Goal: Register for event/course

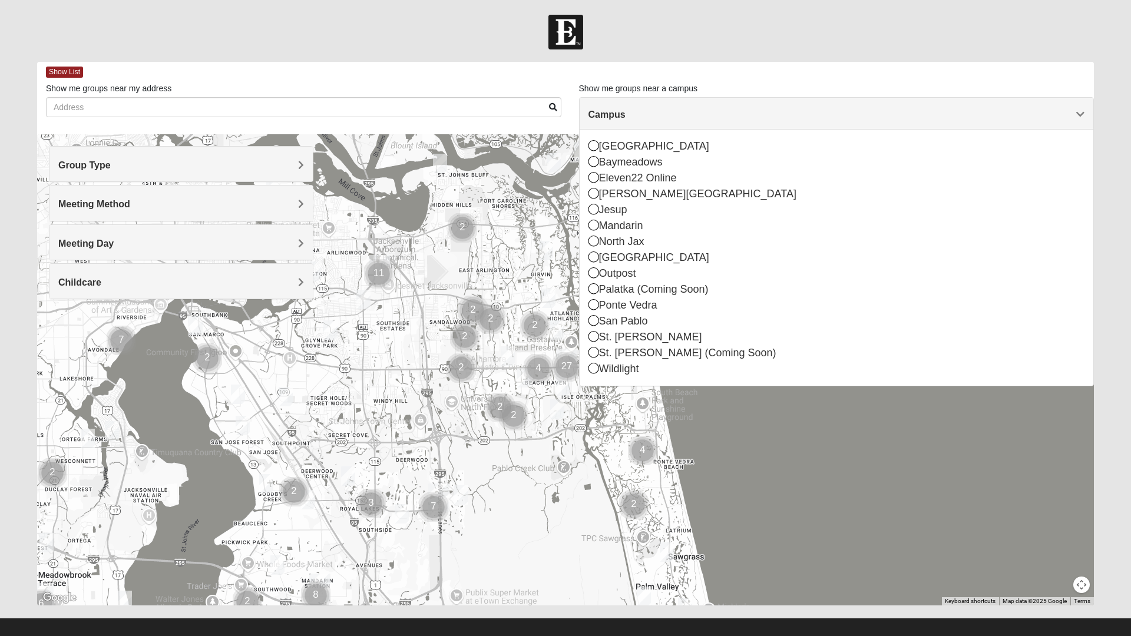
click at [597, 326] on icon at bounding box center [594, 320] width 11 height 11
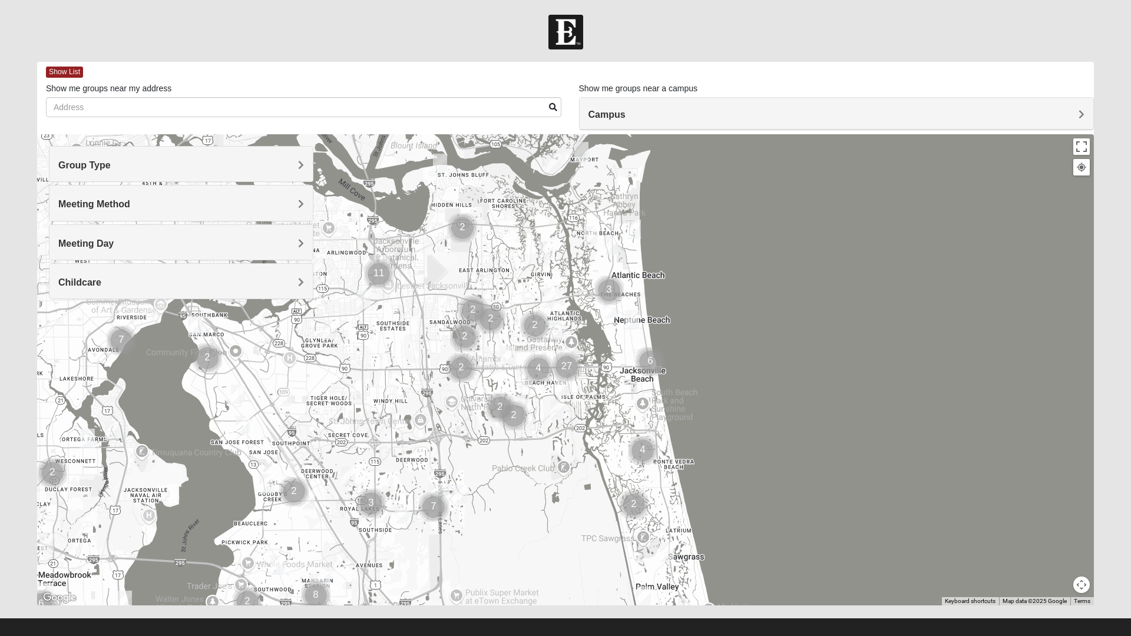
click at [154, 157] on div "Group Type" at bounding box center [180, 164] width 263 height 35
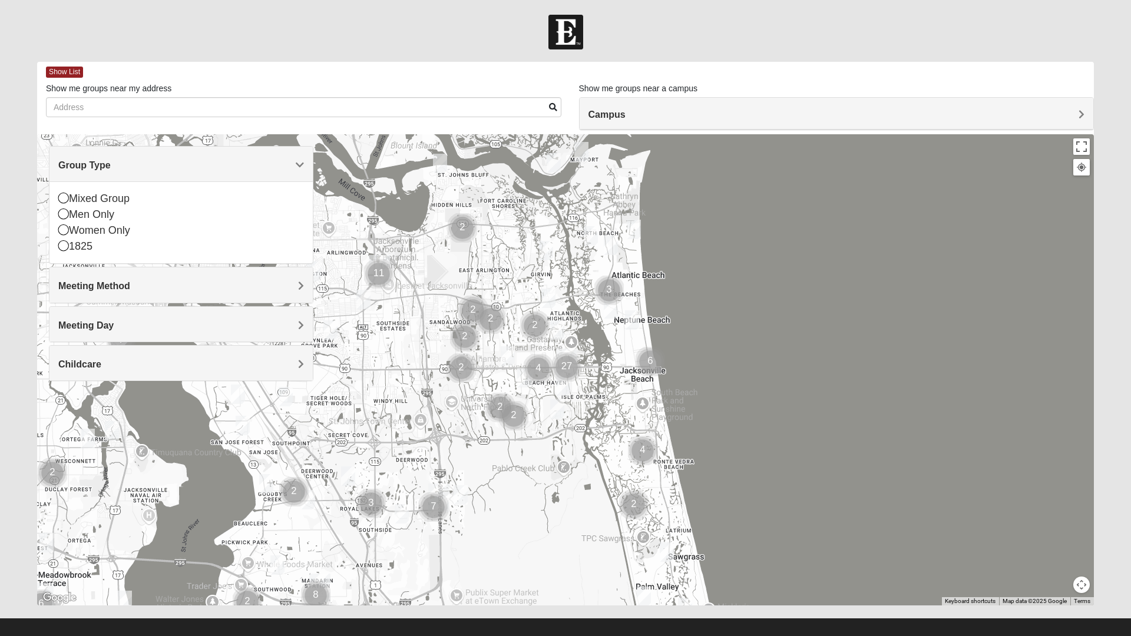
click at [65, 243] on icon at bounding box center [63, 245] width 11 height 11
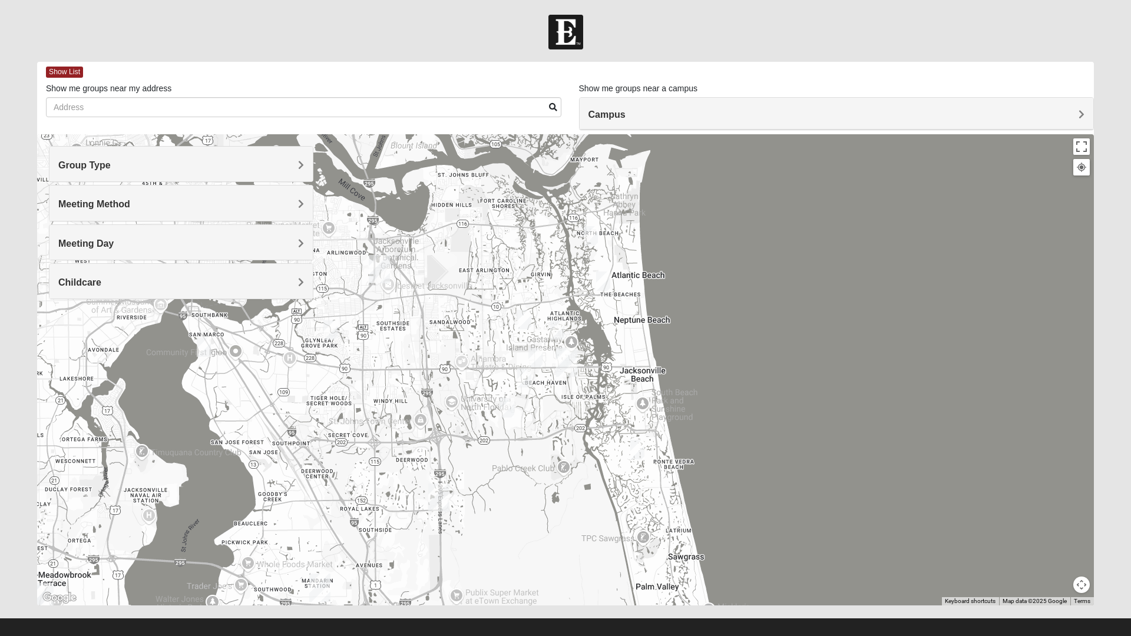
click at [130, 207] on span "Meeting Method" at bounding box center [94, 204] width 72 height 10
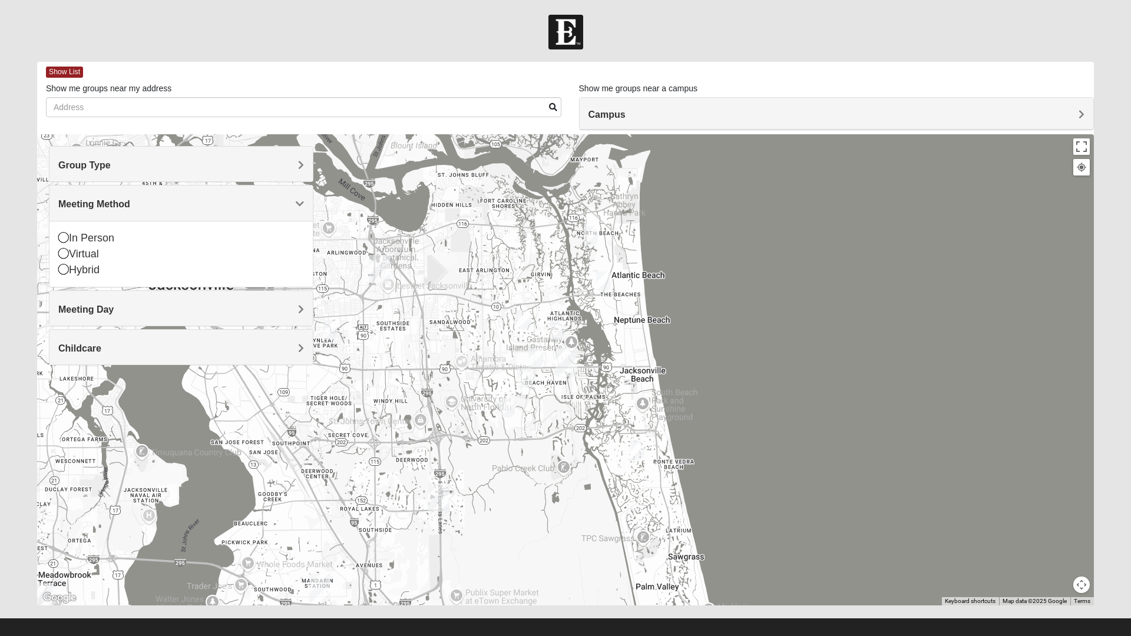
click at [107, 240] on div "In Person" at bounding box center [181, 238] width 246 height 16
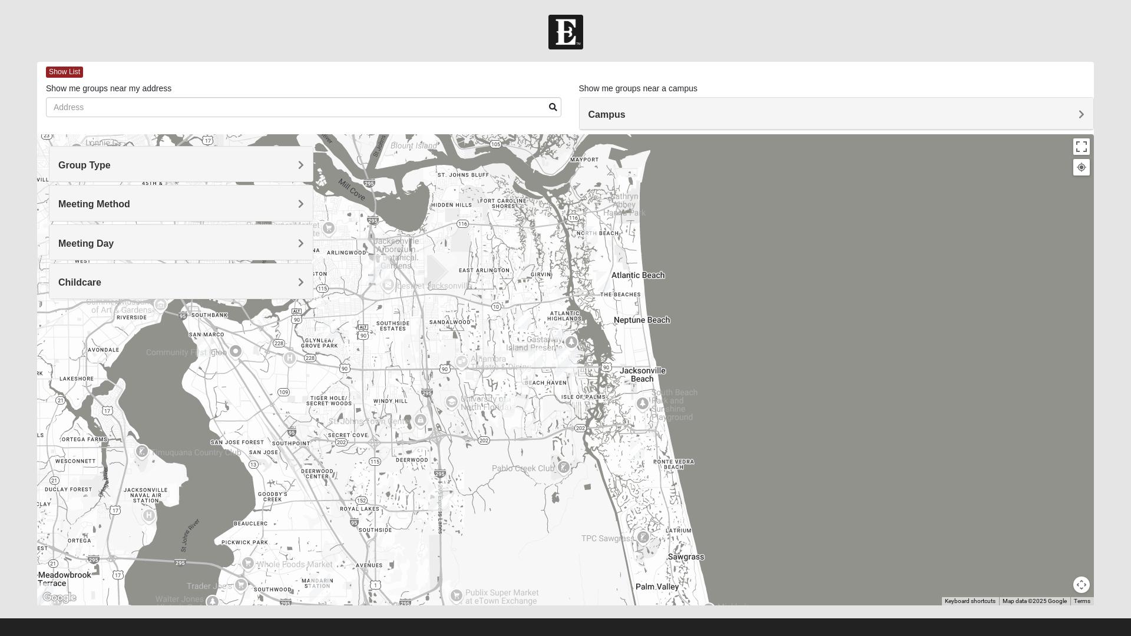
click at [186, 281] on h4 "Childcare" at bounding box center [181, 282] width 246 height 11
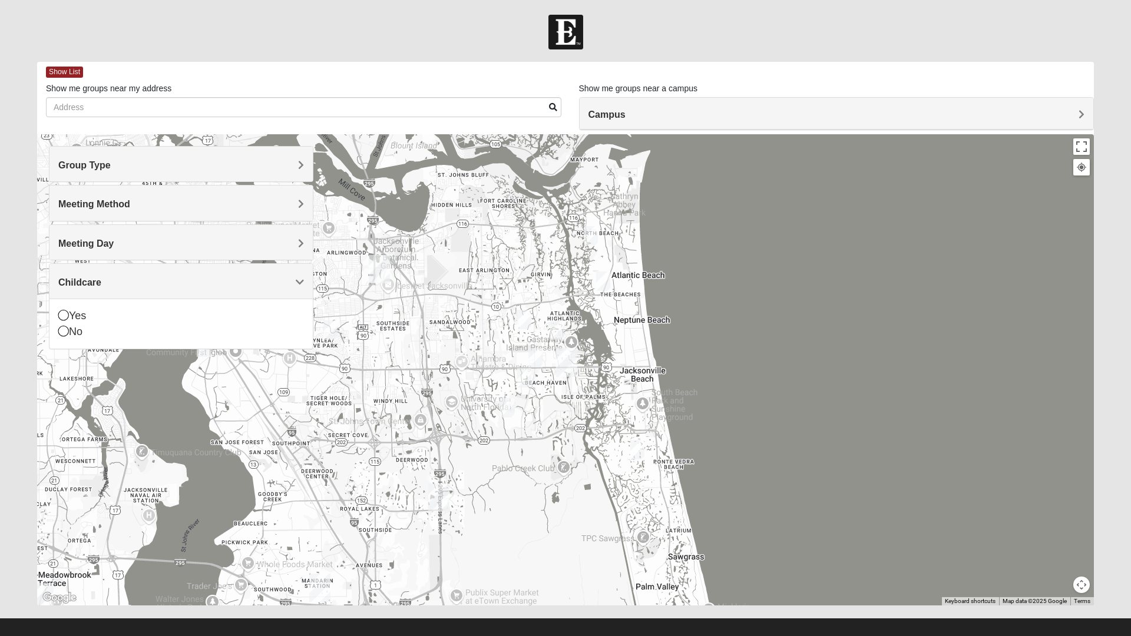
click at [62, 332] on icon at bounding box center [63, 331] width 11 height 11
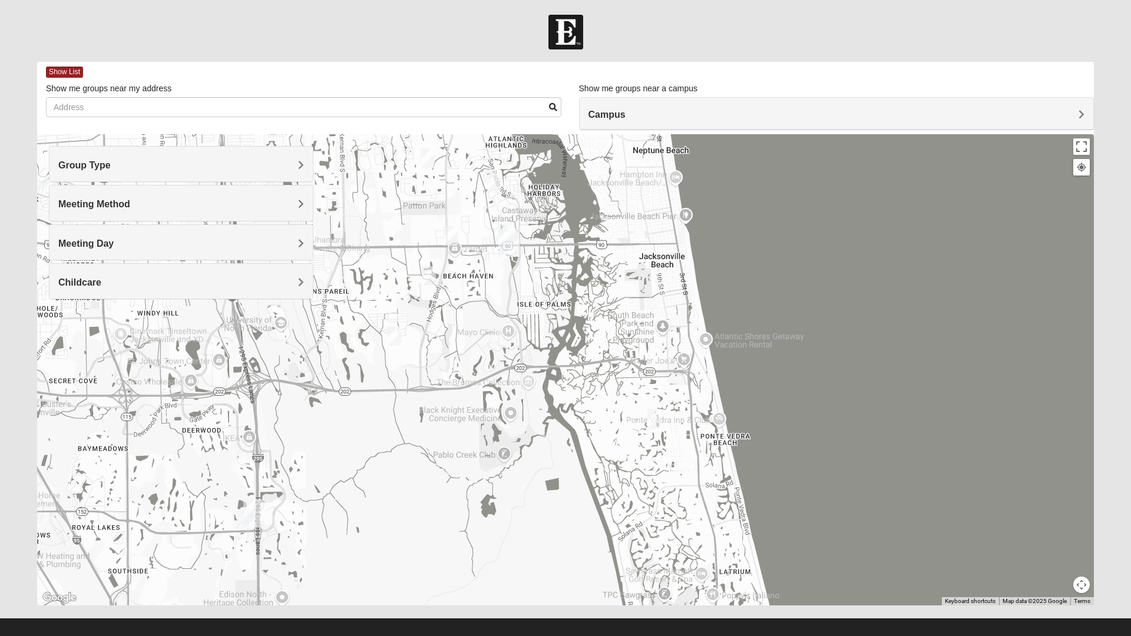
click at [651, 416] on img "1825 Mixed Gatewood/Morales 32082" at bounding box center [655, 419] width 24 height 29
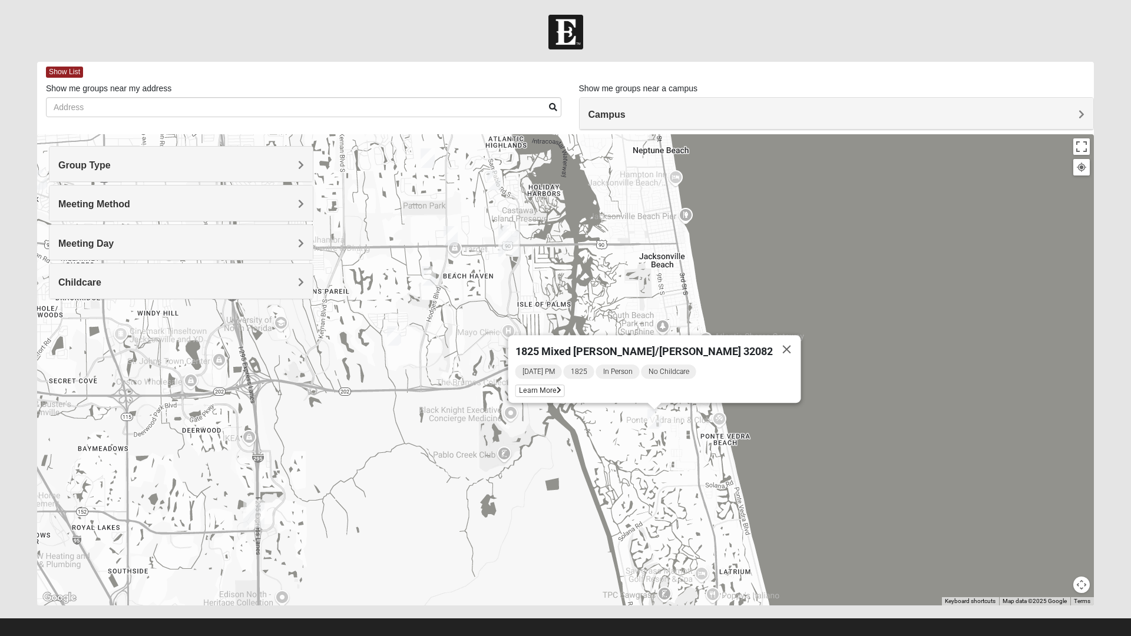
click at [565, 386] on span "Learn More" at bounding box center [540, 391] width 49 height 12
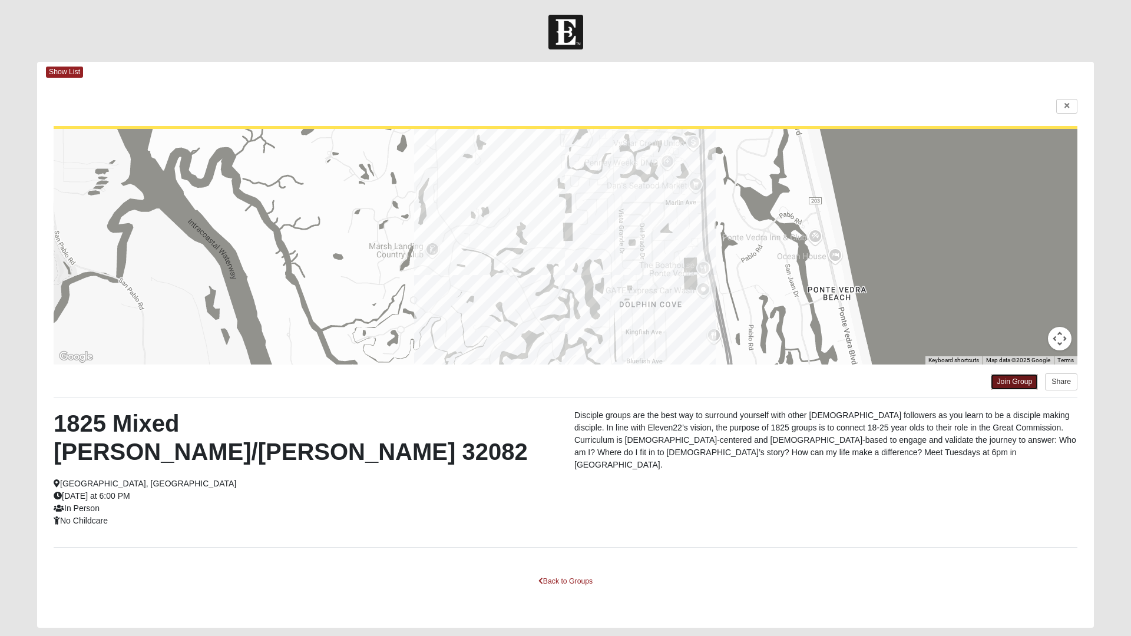
click at [1010, 381] on link "Join Group" at bounding box center [1014, 382] width 47 height 16
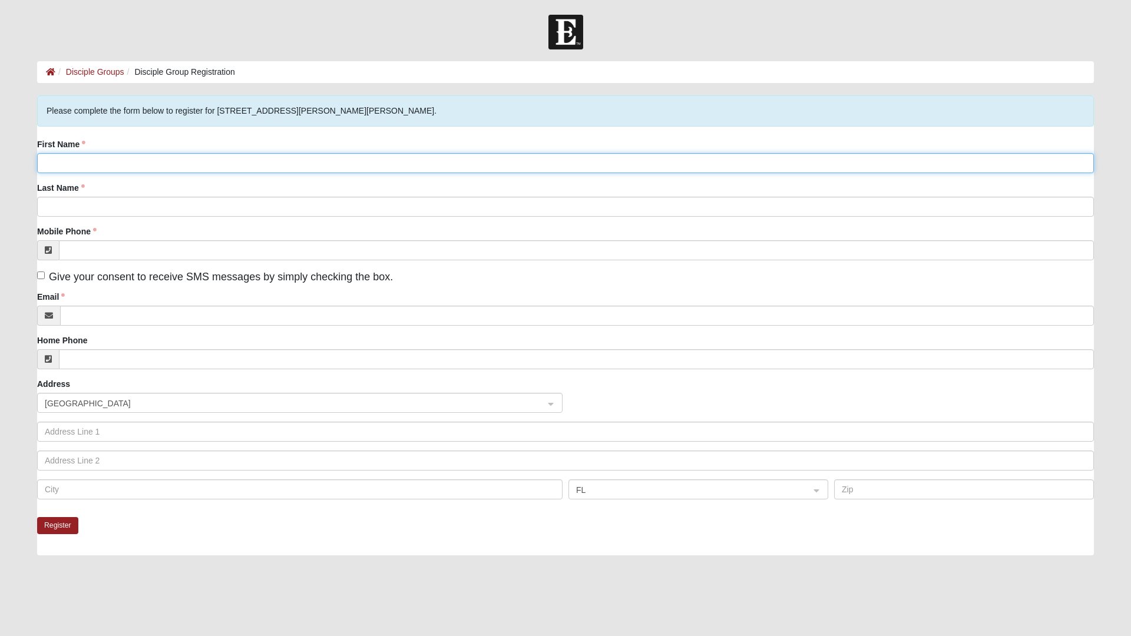
click at [60, 161] on input "First Name" at bounding box center [565, 163] width 1057 height 20
type input "Julianna"
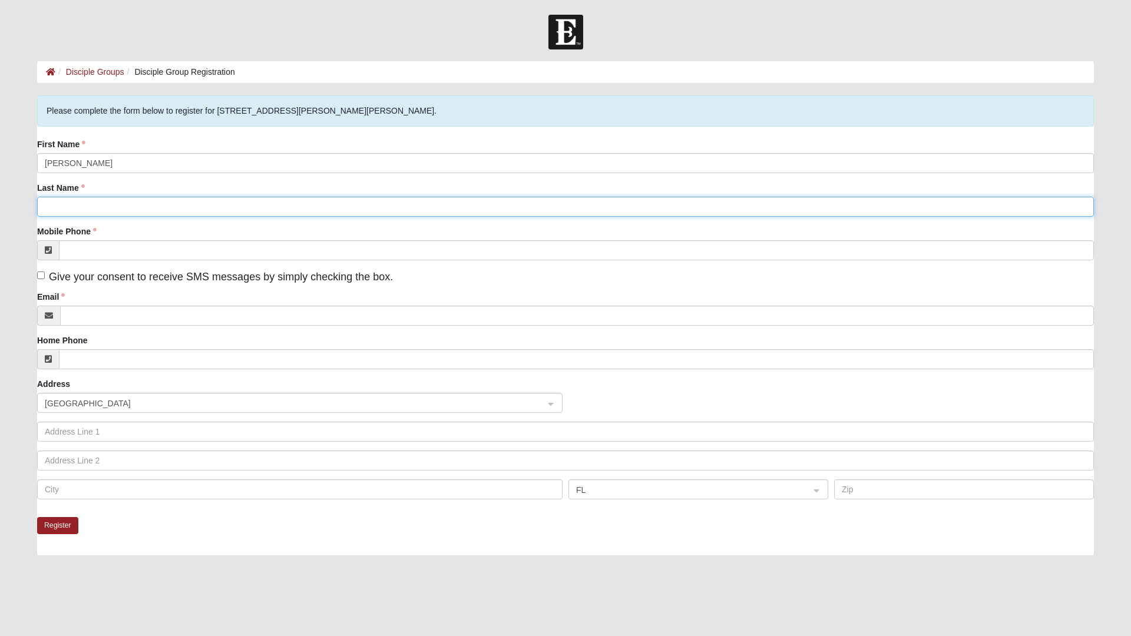
click at [74, 208] on input "Last Name" at bounding box center [565, 207] width 1057 height 20
type input "Hulihan"
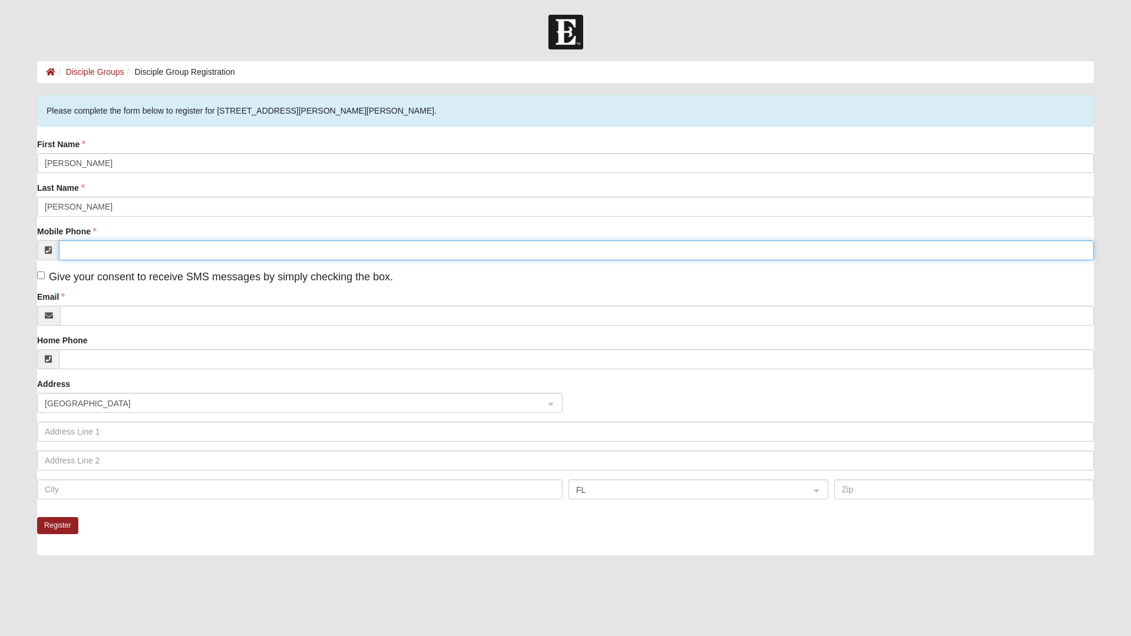
click at [91, 249] on input "Mobile Phone" at bounding box center [576, 250] width 1035 height 20
type input "(904) 898-6059"
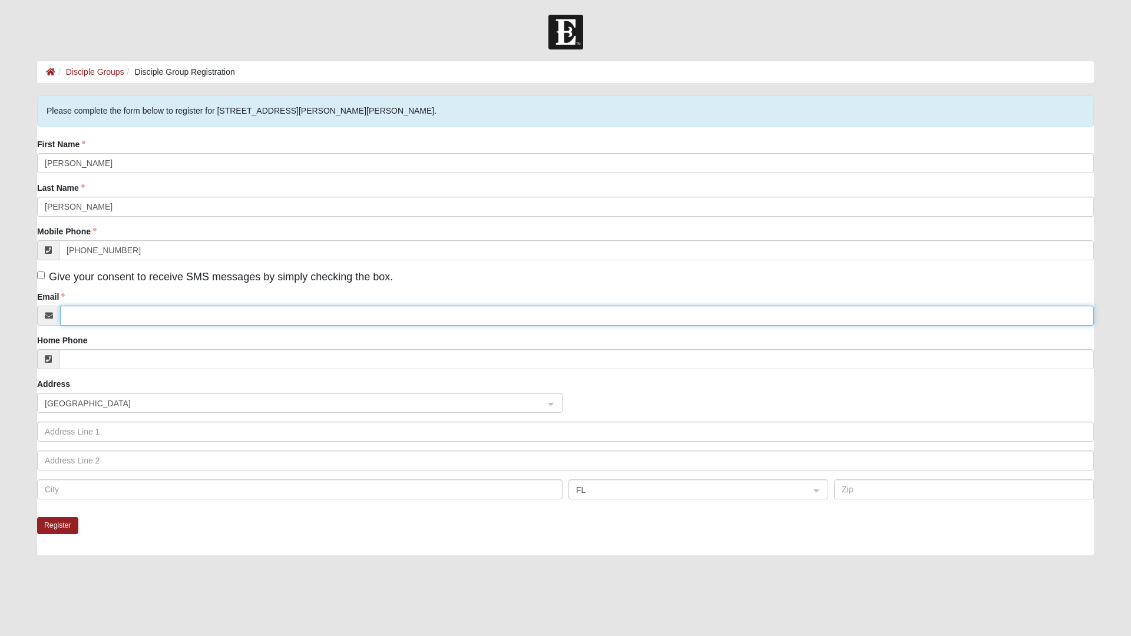
click at [87, 317] on input "Email" at bounding box center [577, 316] width 1034 height 20
type input "Juleshulihan7@gmail.com"
click input "submit" at bounding box center [0, 0] width 0 height 0
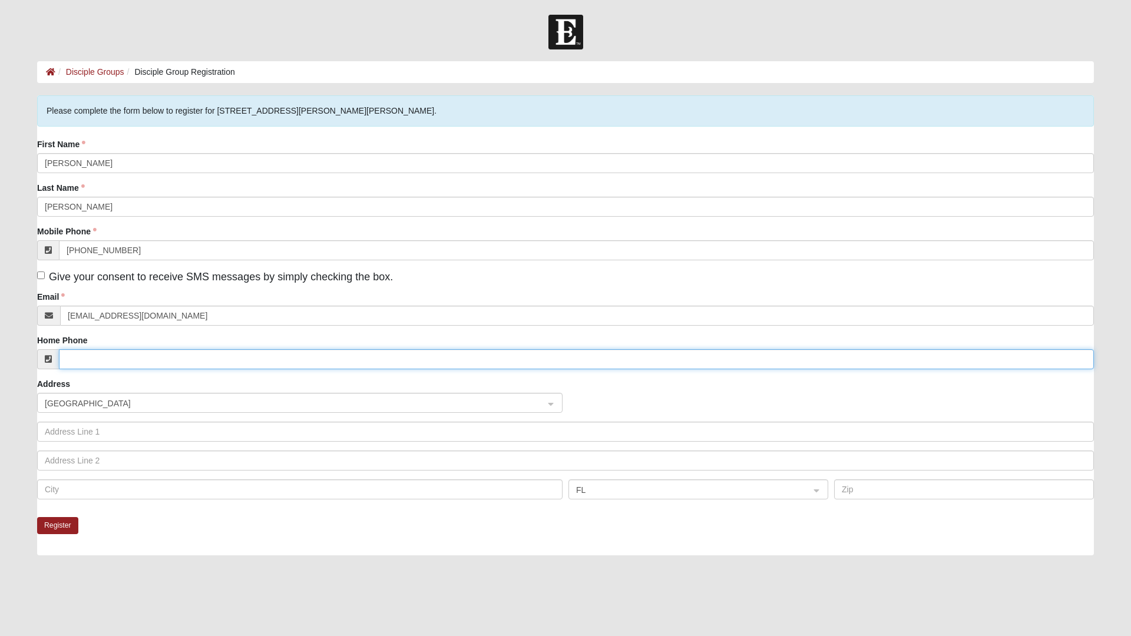
click at [87, 360] on input "Home Phone" at bounding box center [576, 359] width 1035 height 20
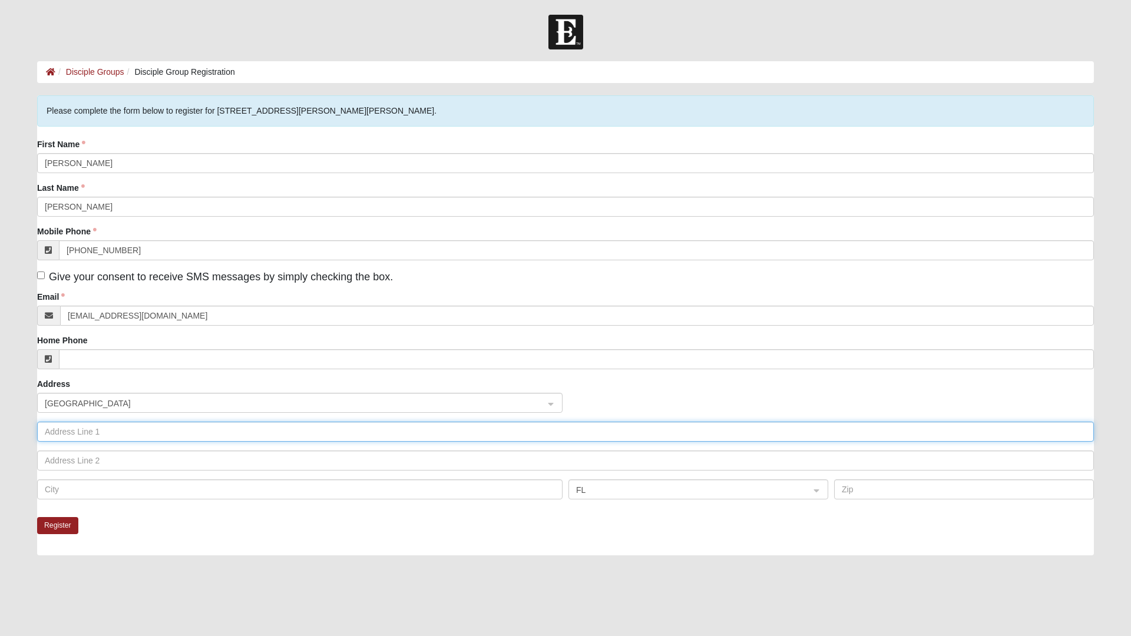
click at [65, 433] on input "text" at bounding box center [565, 432] width 1057 height 20
type input "12 mackerel Street"
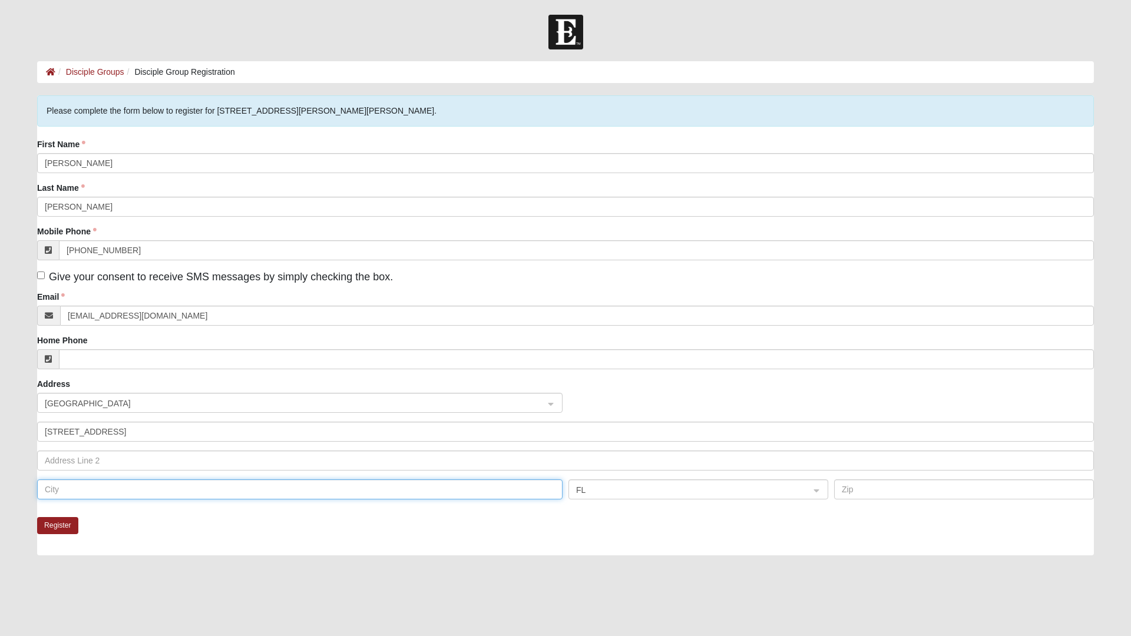
click at [59, 490] on input "text" at bounding box center [300, 490] width 526 height 20
type input "Jacksonville"
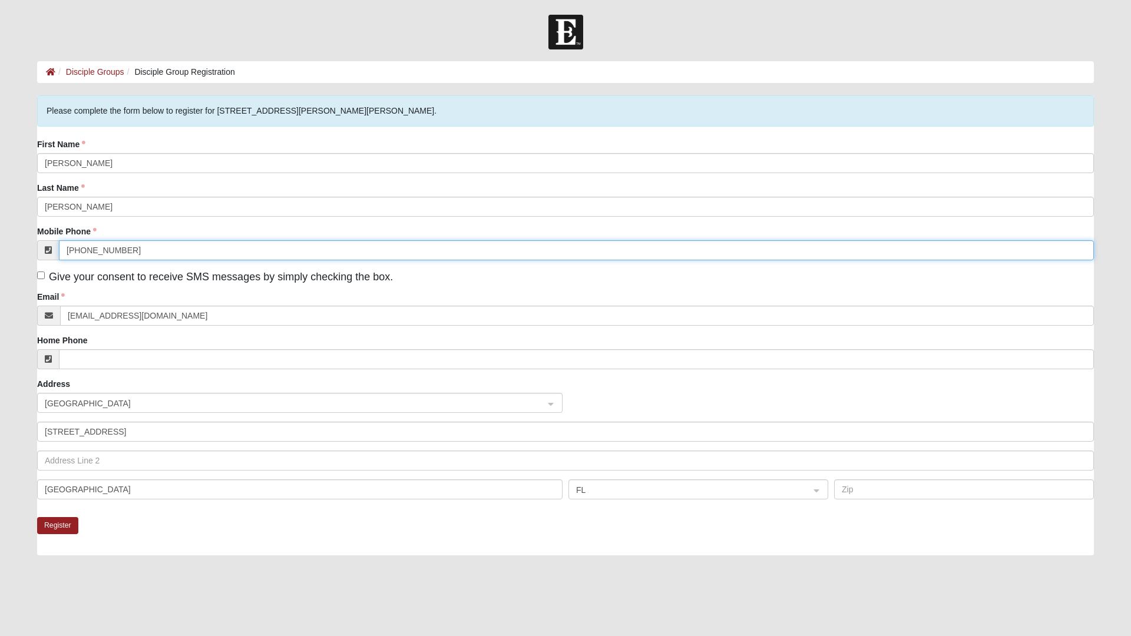
click at [790, 249] on input "(904) 898-6059" at bounding box center [576, 250] width 1035 height 20
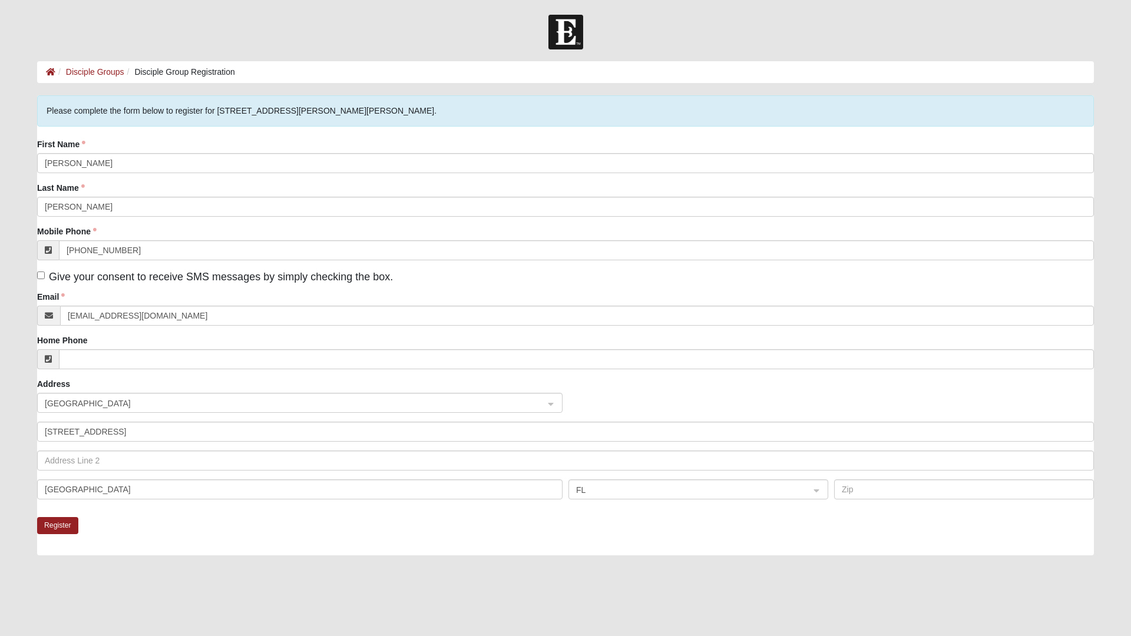
click at [329, 560] on div "Please complete the form below to register for 1825 Mixed Gatewood/Morales 3208…" at bounding box center [565, 390] width 1057 height 590
click at [57, 525] on button "Register" at bounding box center [57, 525] width 41 height 17
